Goal: Transaction & Acquisition: Subscribe to service/newsletter

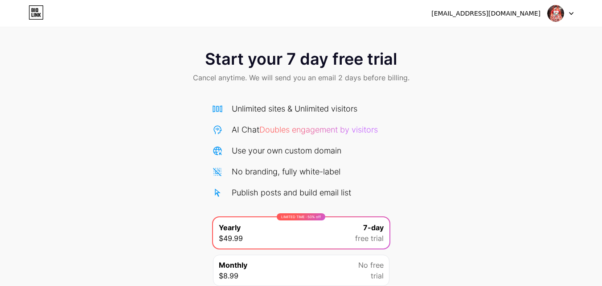
click at [33, 12] on icon at bounding box center [33, 10] width 2 height 4
click at [494, 41] on div "Start your 7 day free trial Cancel anytime. We will send you an email 2 days be…" at bounding box center [301, 161] width 602 height 323
click at [28, 11] on div "[EMAIL_ADDRESS][DOMAIN_NAME] Logout" at bounding box center [301, 13] width 602 height 16
click at [33, 8] on icon at bounding box center [36, 12] width 15 height 14
click at [564, 19] on div at bounding box center [561, 13] width 26 height 16
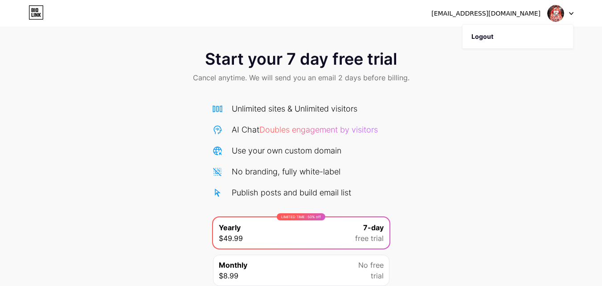
click at [521, 12] on div "[EMAIL_ADDRESS][DOMAIN_NAME]" at bounding box center [485, 13] width 109 height 9
click at [551, 83] on div "Start your 7 day free trial Cancel anytime. We will send you an email 2 days be…" at bounding box center [301, 67] width 602 height 53
